Goal: Task Accomplishment & Management: Use online tool/utility

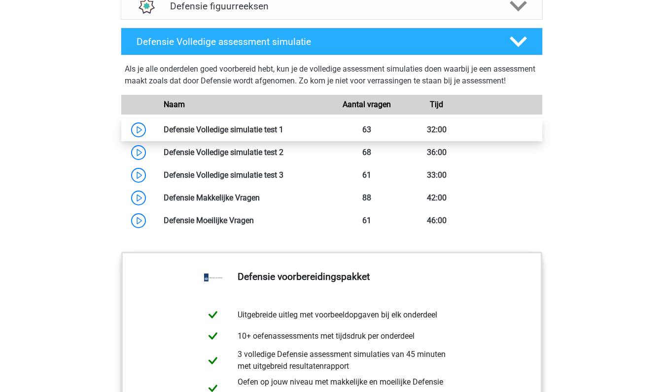
scroll to position [874, 0]
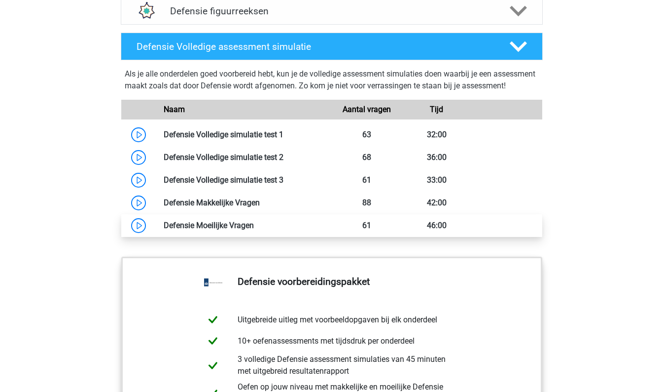
click at [254, 230] on link at bounding box center [254, 224] width 0 height 9
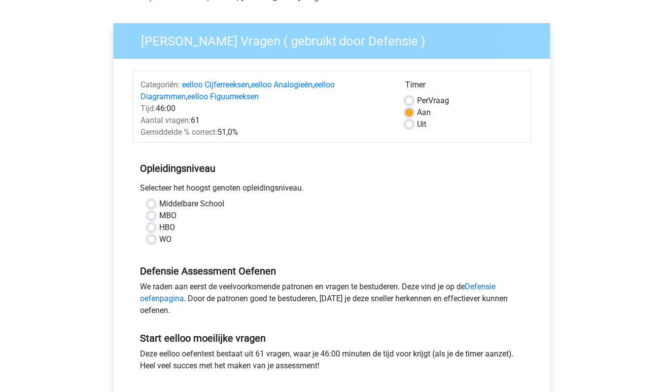
scroll to position [58, 0]
click at [159, 239] on label "WO" at bounding box center [165, 239] width 12 height 12
click at [148, 239] on input "WO" at bounding box center [151, 238] width 8 height 10
radio input "true"
click at [159, 239] on label "WO" at bounding box center [165, 239] width 12 height 12
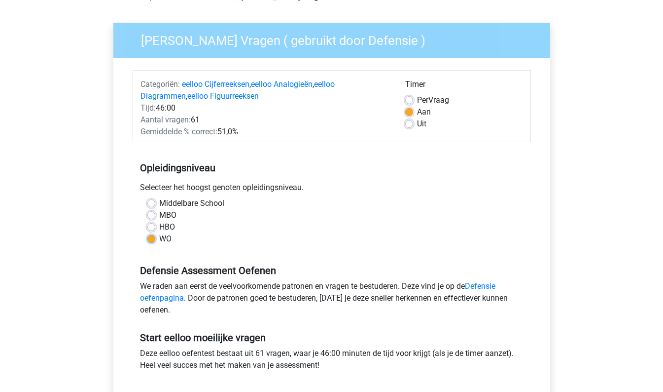
click at [148, 239] on input "WO" at bounding box center [151, 238] width 8 height 10
click at [149, 199] on div "Middelbare School" at bounding box center [331, 203] width 369 height 12
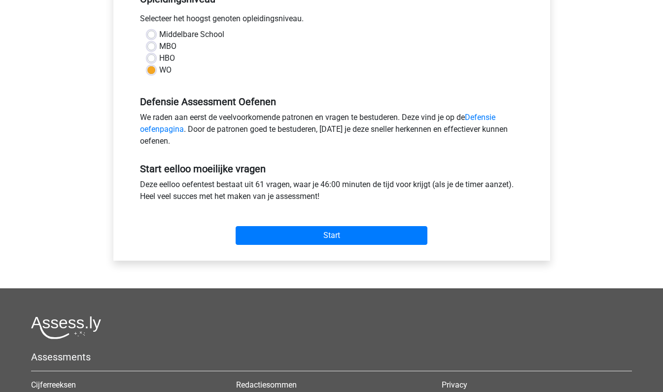
scroll to position [228, 0]
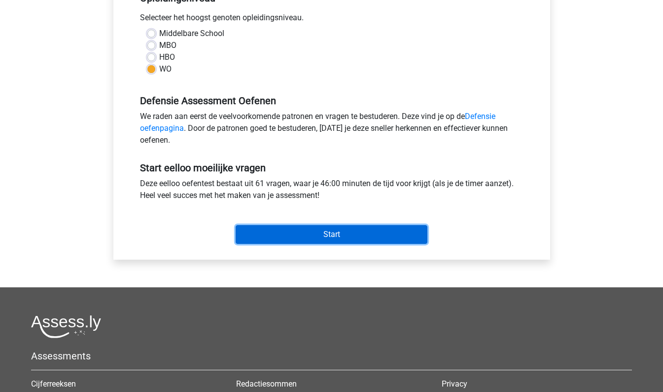
click at [262, 230] on input "Start" at bounding box center [332, 234] width 192 height 19
